Goal: Transaction & Acquisition: Purchase product/service

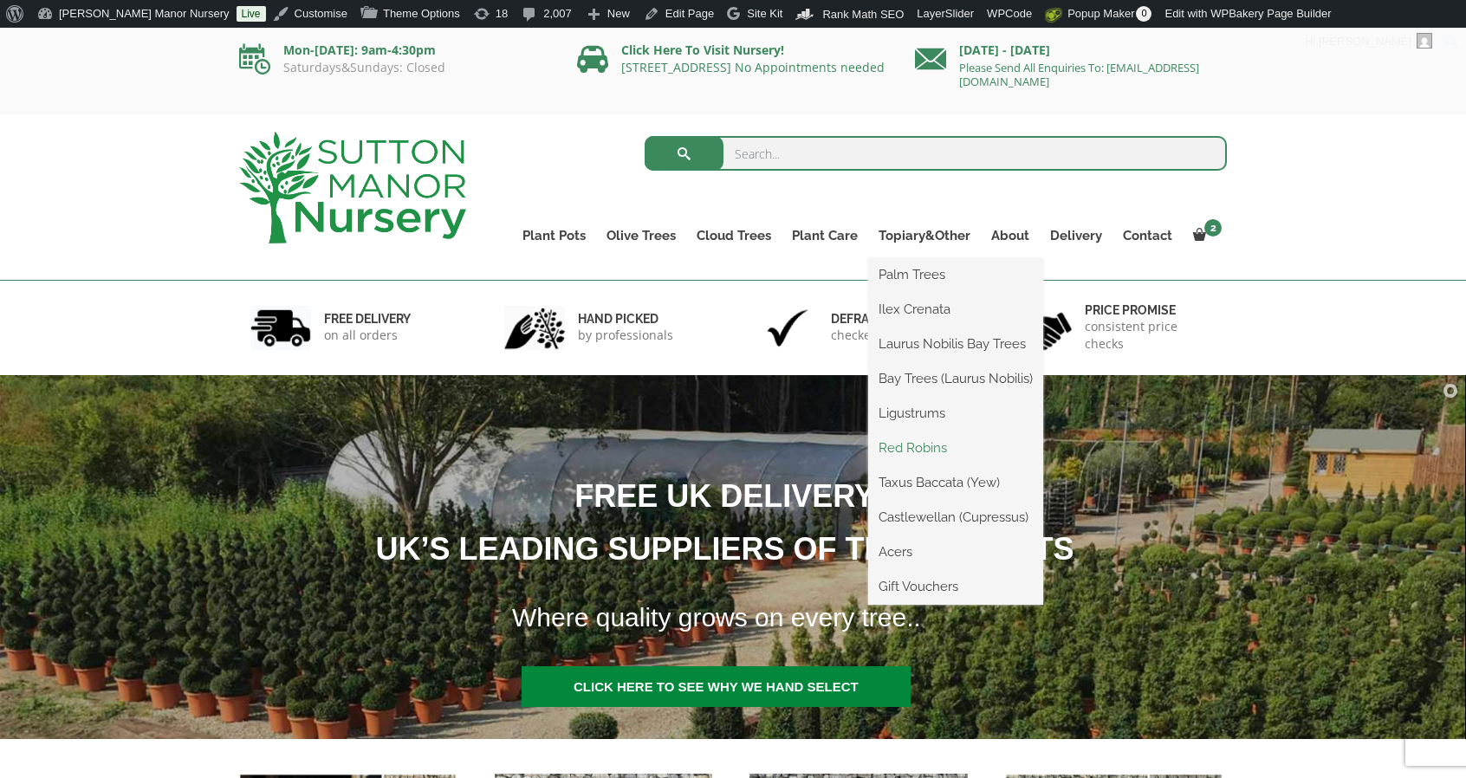
click at [901, 444] on link "Red Robins" at bounding box center [955, 448] width 175 height 26
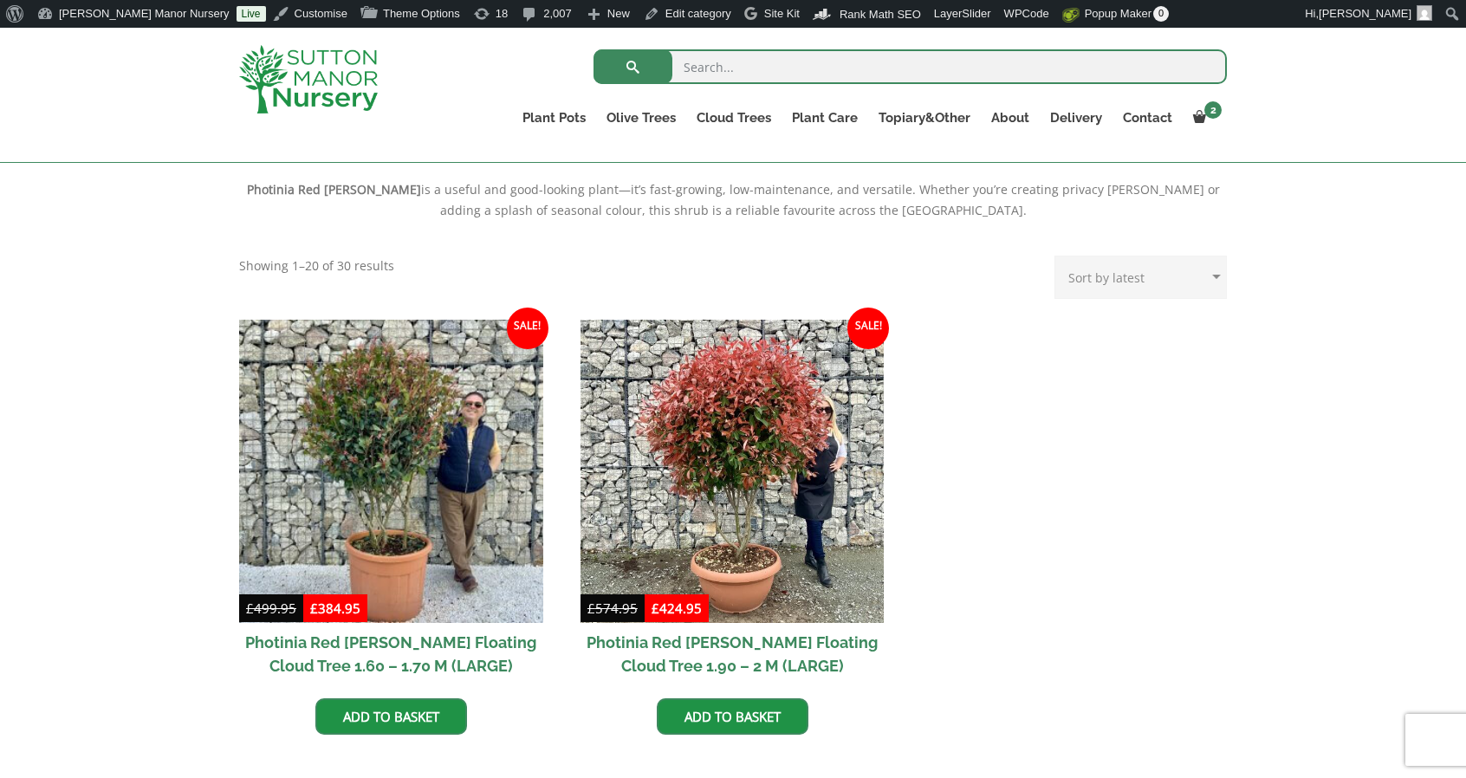
scroll to position [596, 0]
click at [759, 57] on input "search" at bounding box center [910, 66] width 633 height 35
type input "da nang 70"
click at [594, 49] on button "submit" at bounding box center [633, 66] width 79 height 35
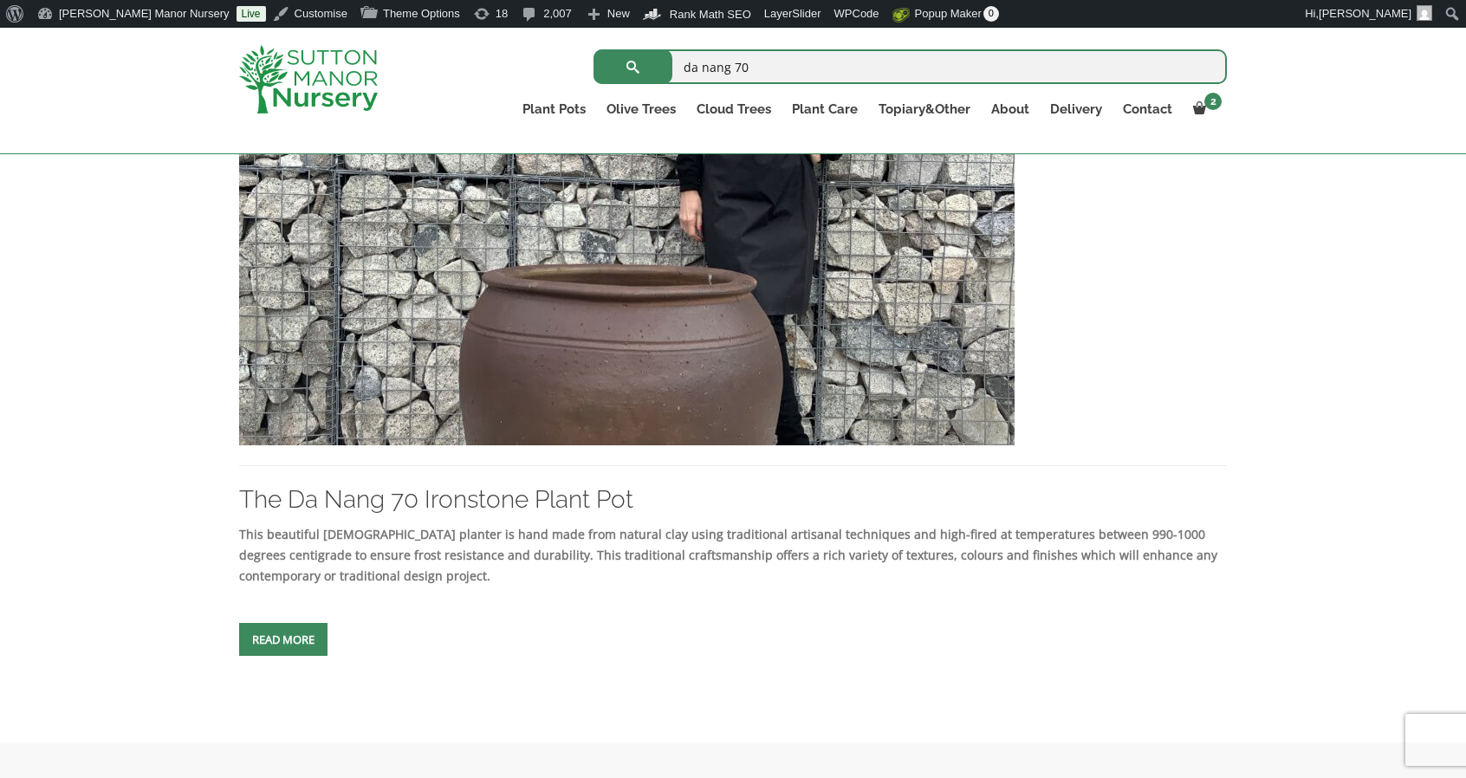
scroll to position [461, 0]
click at [602, 267] on img at bounding box center [626, 258] width 775 height 373
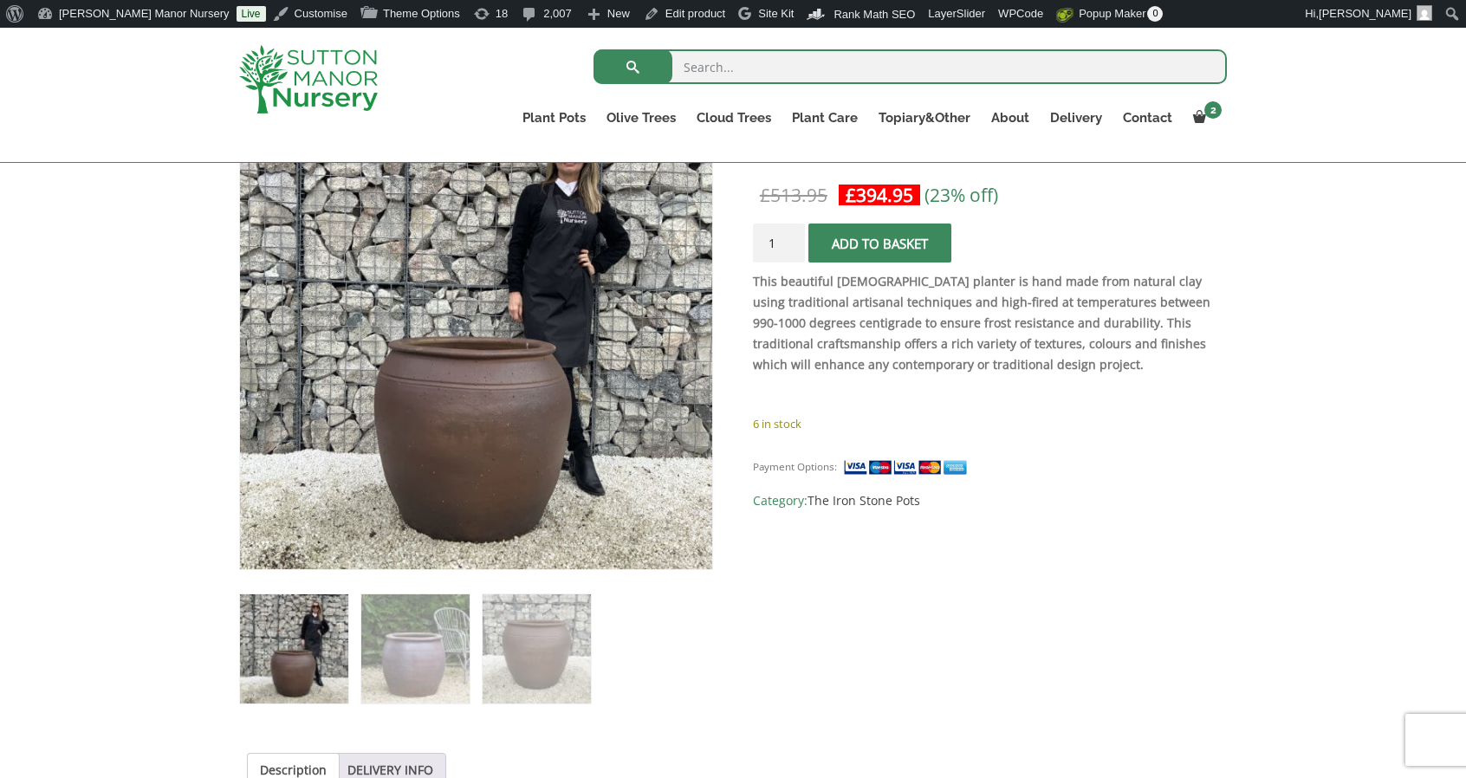
scroll to position [333, 0]
click at [409, 597] on img at bounding box center [415, 648] width 108 height 108
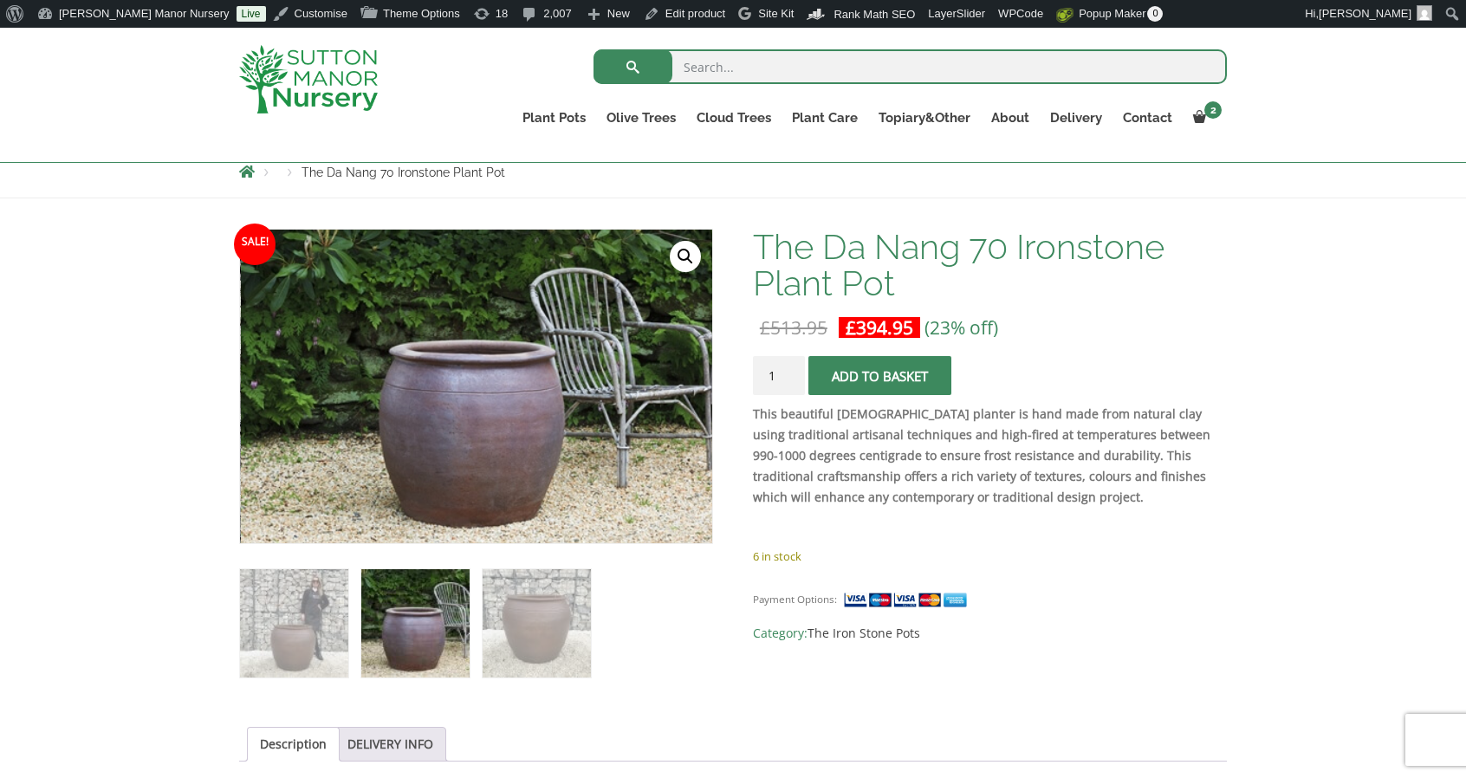
scroll to position [198, 0]
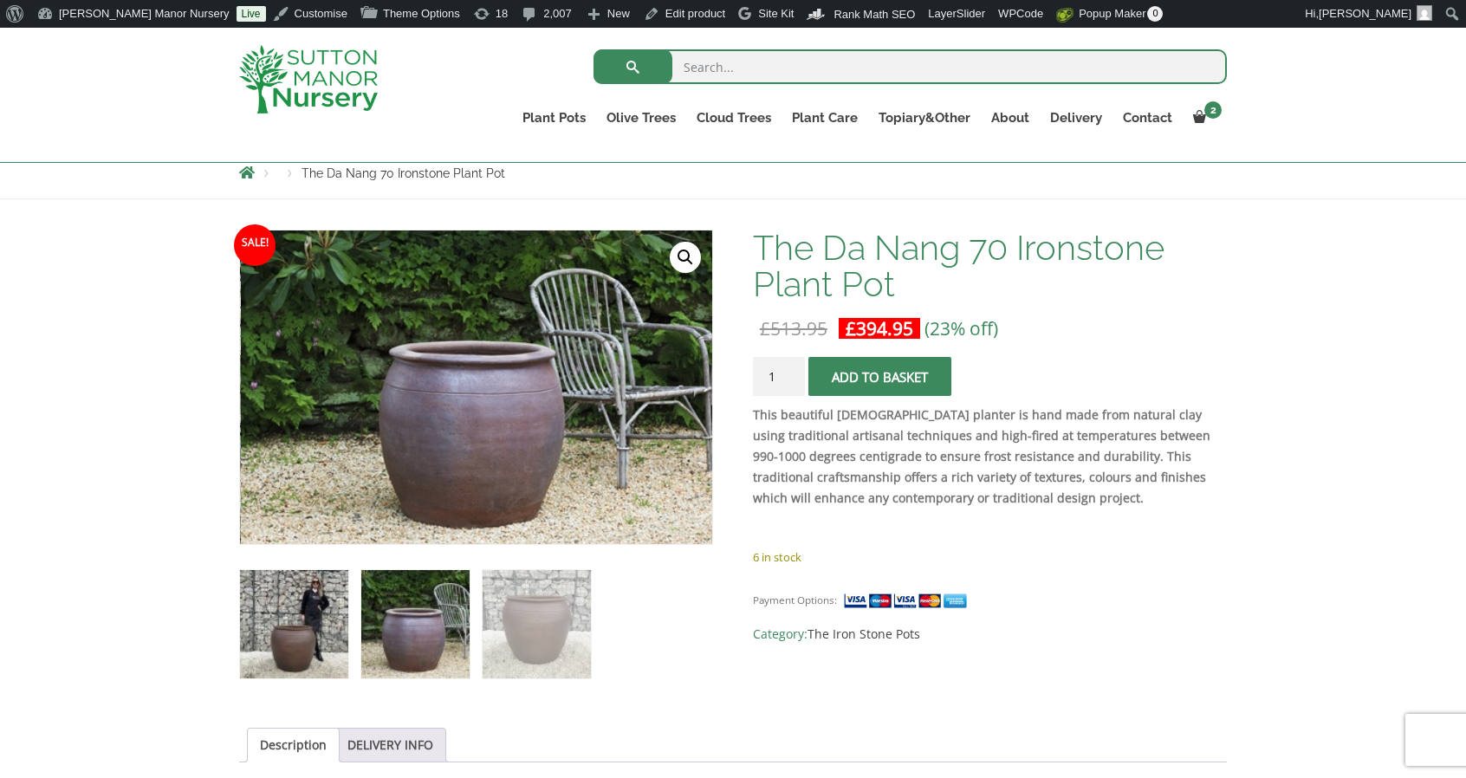
click at [301, 647] on img at bounding box center [294, 624] width 108 height 108
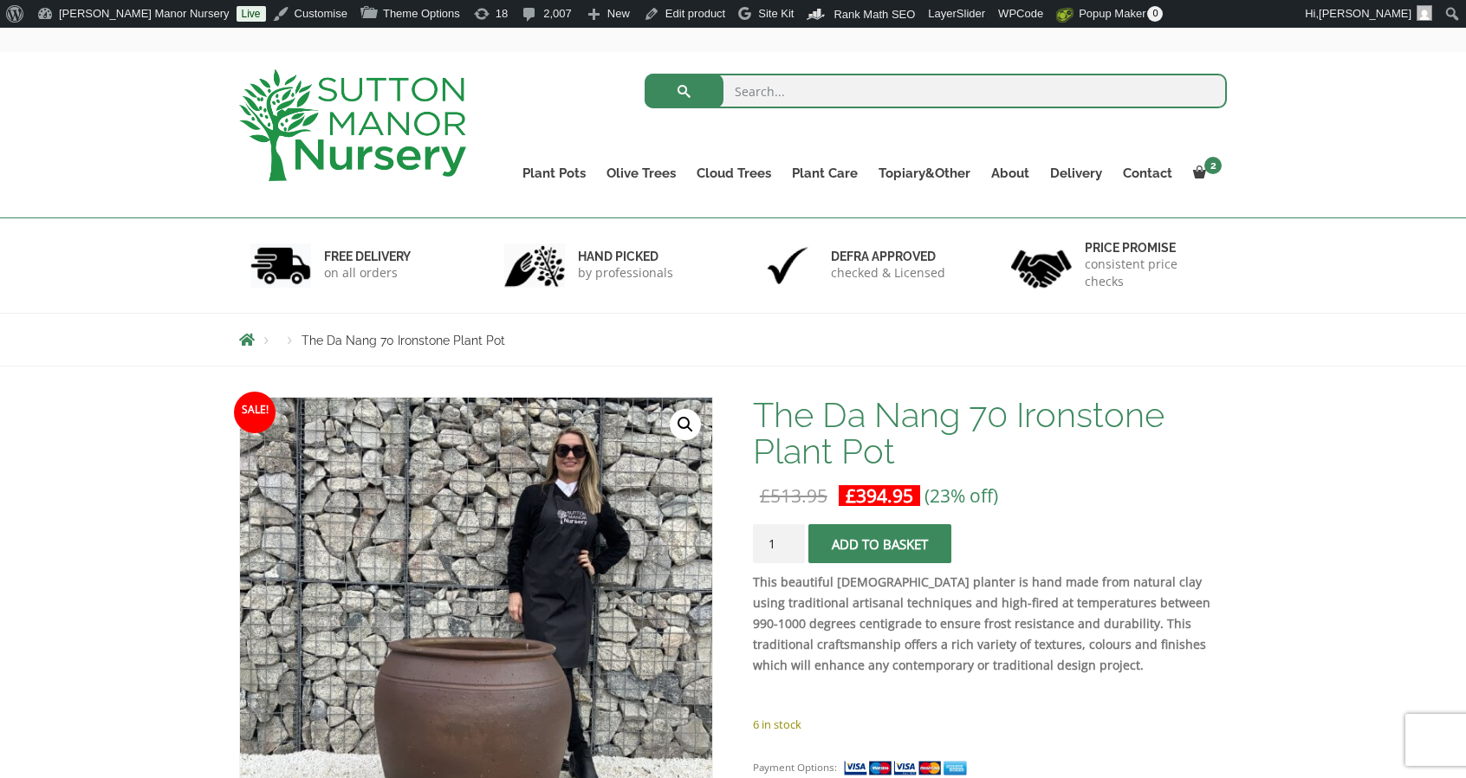
scroll to position [63, 0]
click at [321, 124] on img at bounding box center [352, 124] width 227 height 112
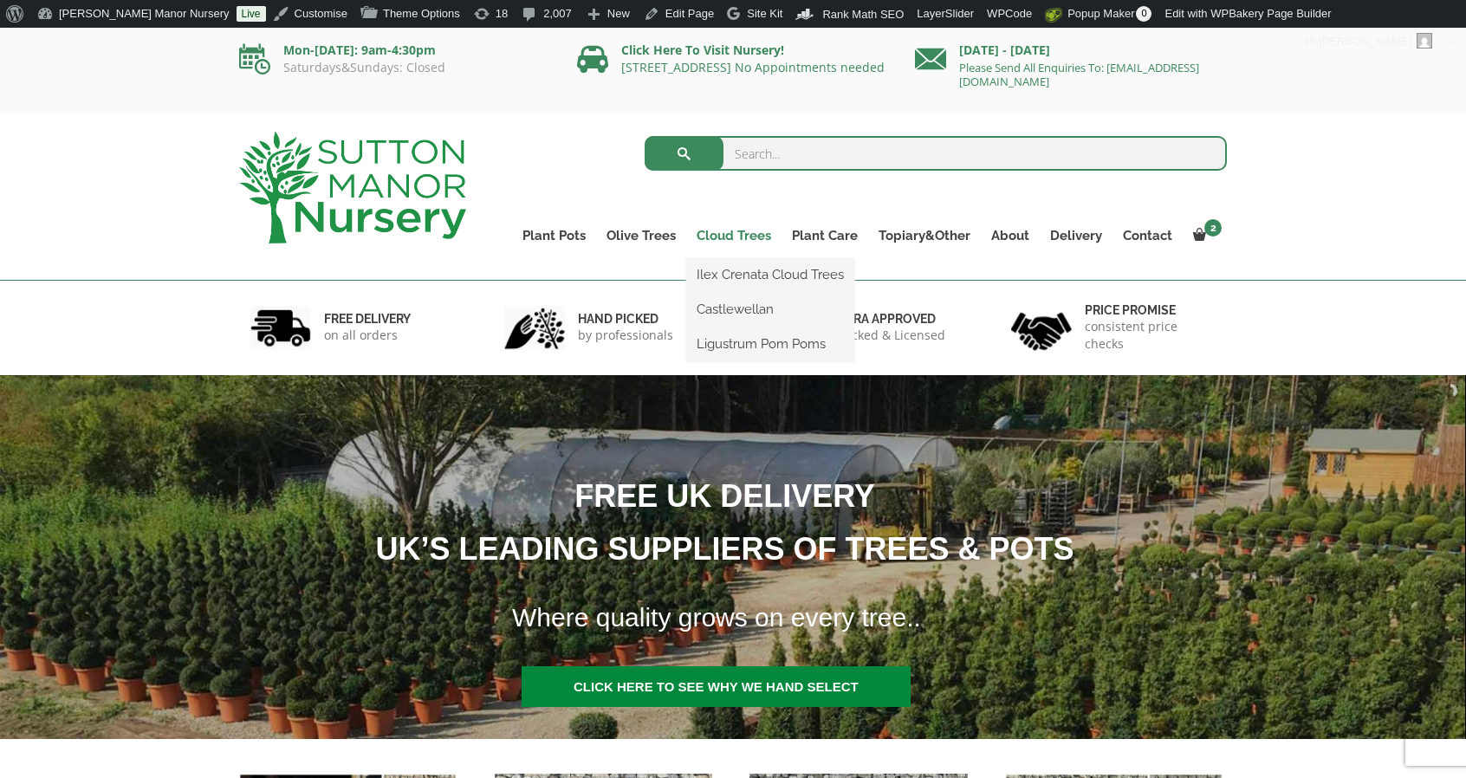
click at [743, 233] on link "Cloud Trees" at bounding box center [733, 236] width 95 height 24
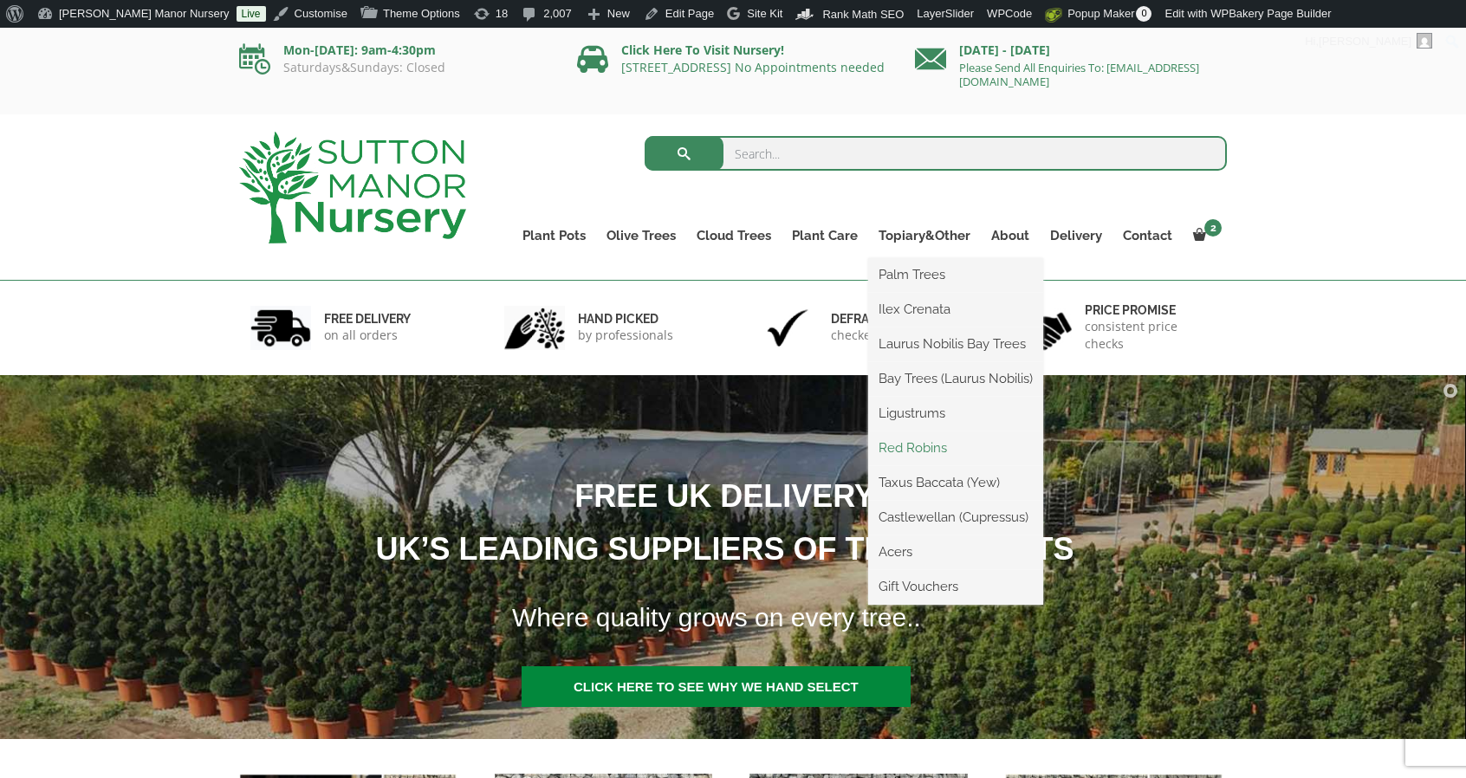
click at [901, 441] on link "Red Robins" at bounding box center [955, 448] width 175 height 26
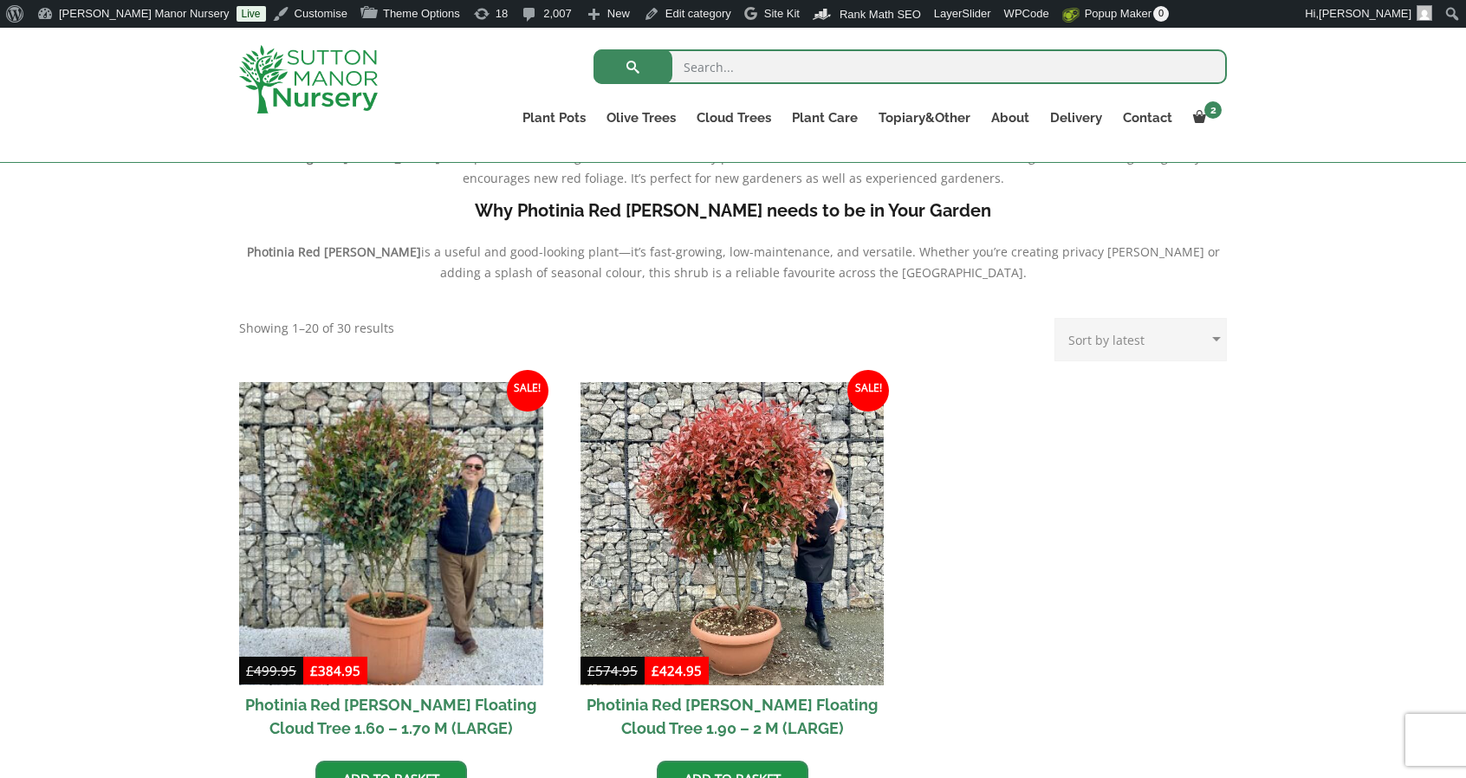
scroll to position [534, 0]
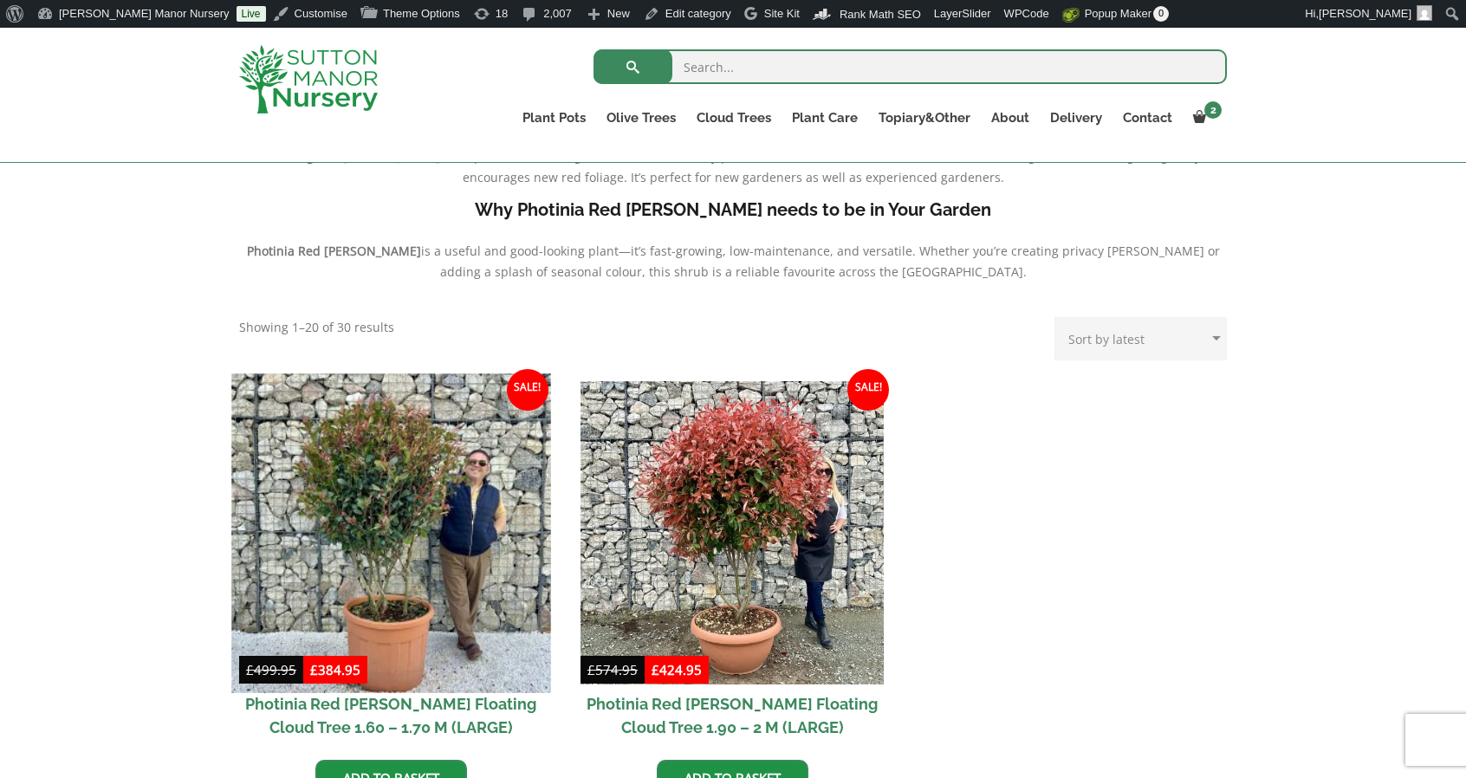
click at [458, 519] on img at bounding box center [390, 532] width 319 height 319
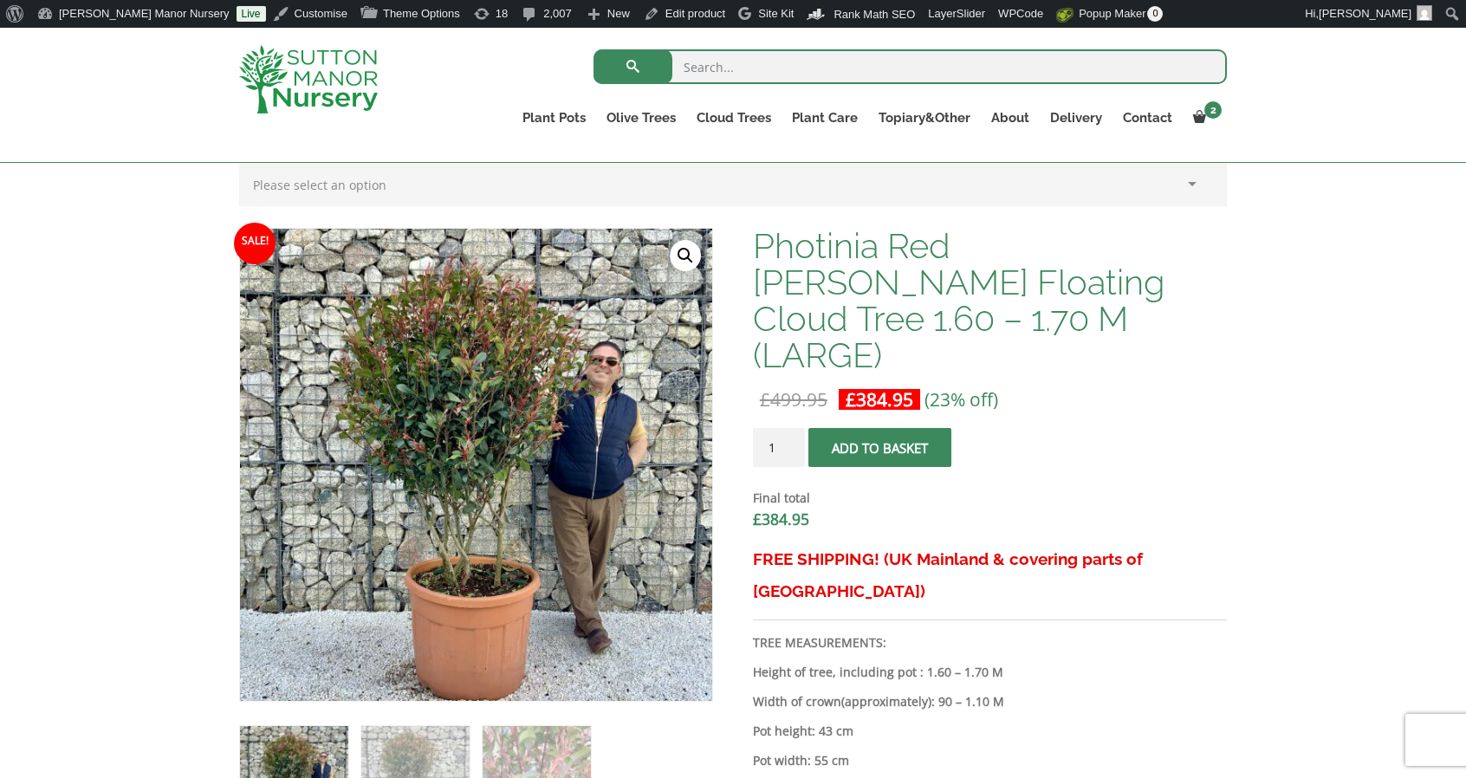
scroll to position [475, 0]
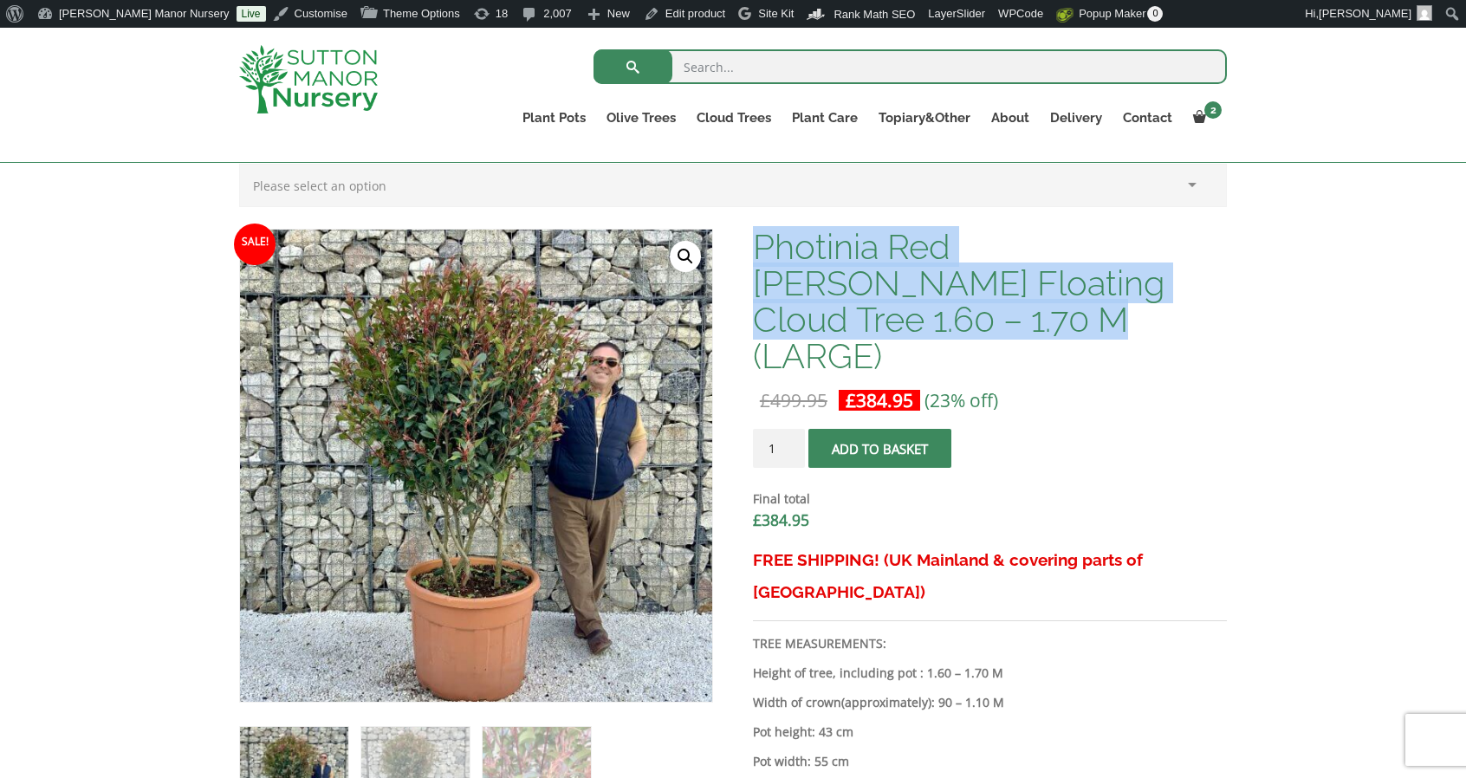
drag, startPoint x: 917, startPoint y: 324, endPoint x: 757, endPoint y: 254, distance: 174.2
click at [757, 254] on h1 "Photinia Red [PERSON_NAME] Floating Cloud Tree 1.60 – 1.70 M (LARGE)" at bounding box center [990, 302] width 474 height 146
copy h1 "Photinia Red [PERSON_NAME] Floating Cloud Tree 1.60 – 1.70 M (LARGE)"
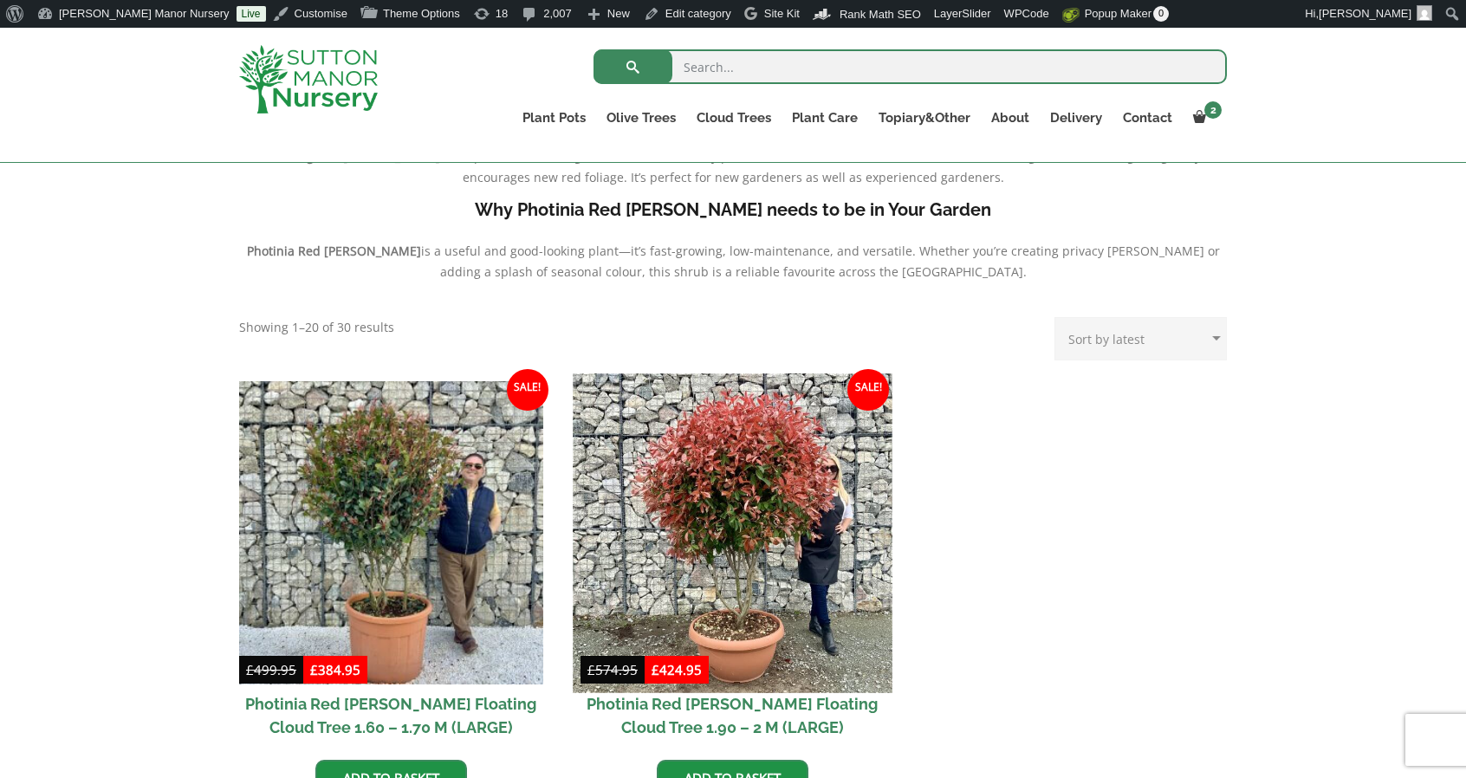
click at [719, 531] on img at bounding box center [732, 532] width 319 height 319
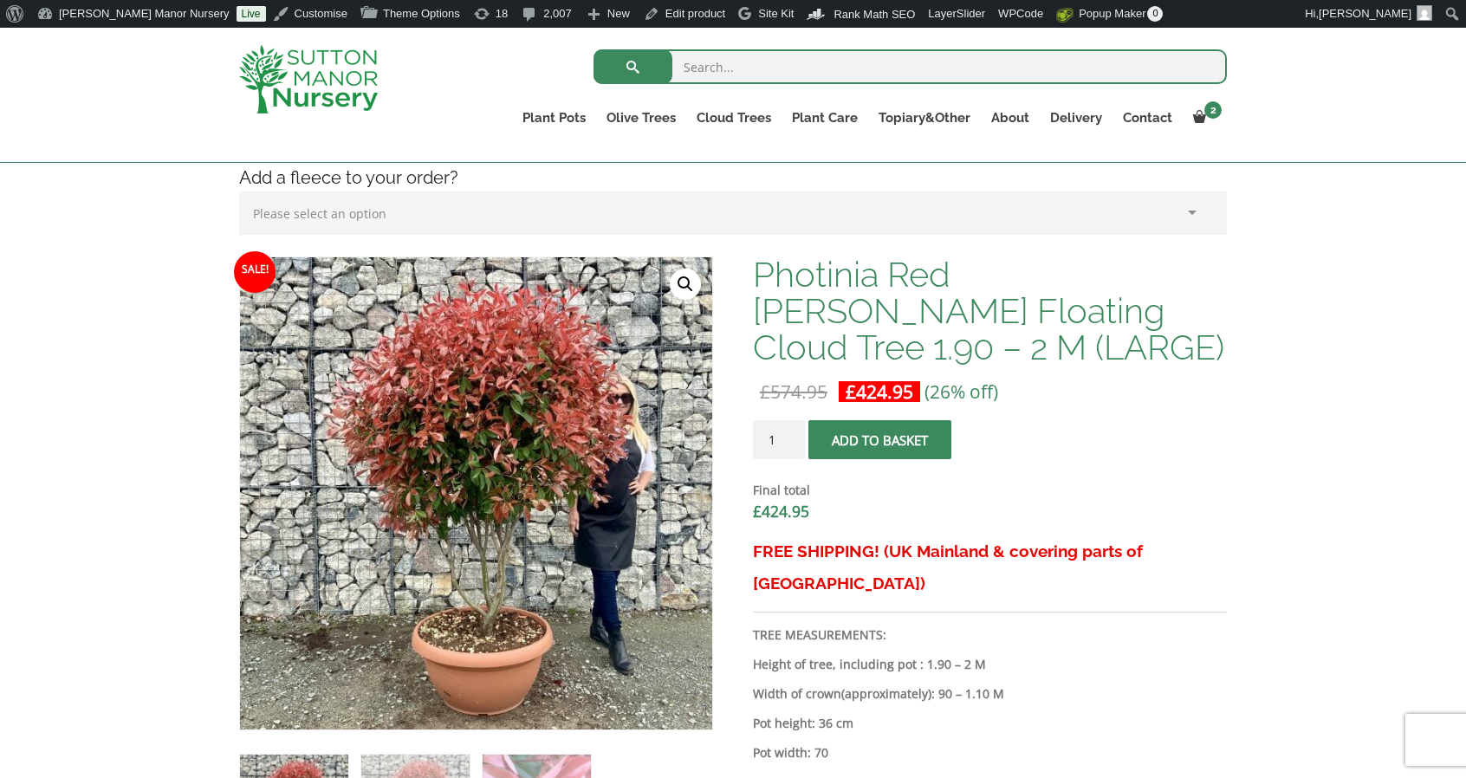
scroll to position [468, 0]
